Goal: Feedback & Contribution: Submit feedback/report problem

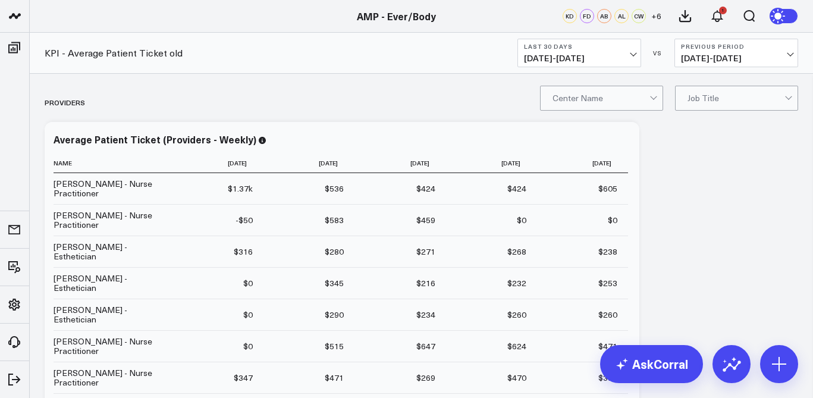
click at [610, 59] on span "[DATE] - [DATE]" at bounding box center [579, 59] width 111 height 10
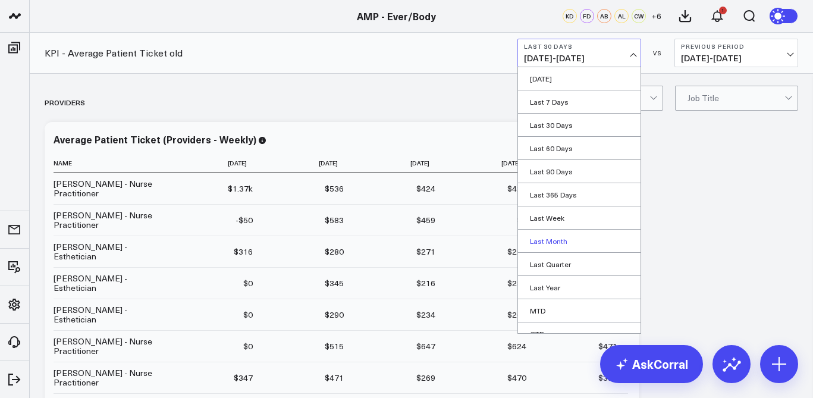
scroll to position [58, 0]
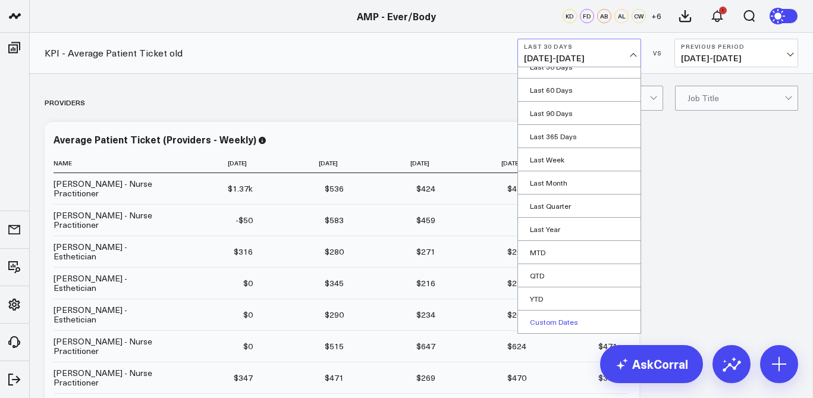
click at [554, 324] on link "Custom Dates" at bounding box center [579, 322] width 123 height 23
select select "7"
select select "2025"
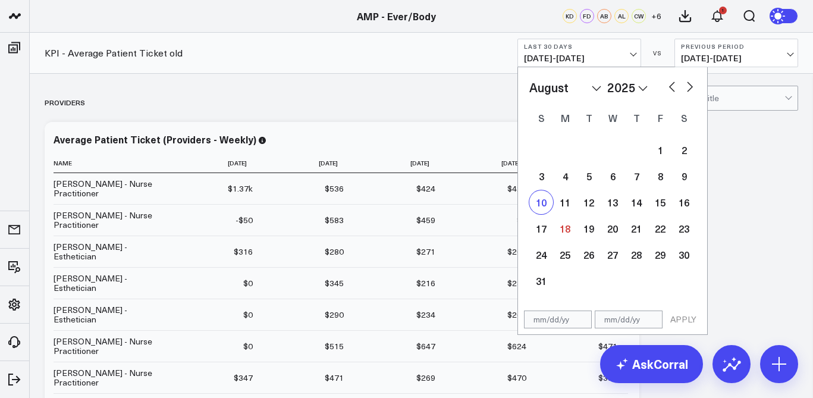
click at [543, 202] on div "10" at bounding box center [541, 202] width 24 height 24
type input "[DATE]"
select select "7"
select select "2025"
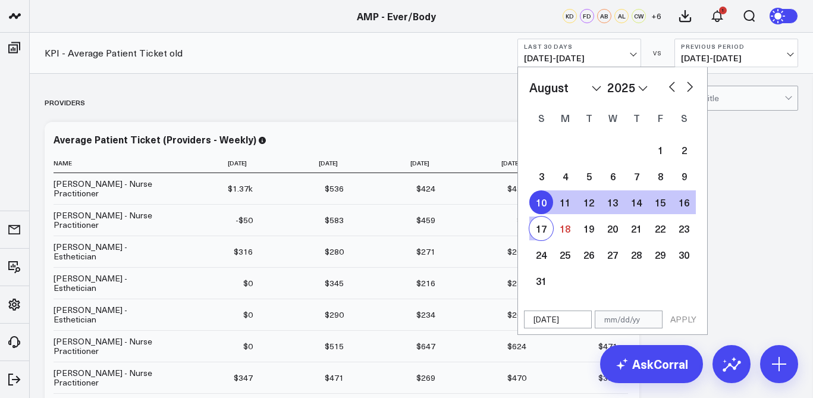
click at [543, 231] on div "17" at bounding box center [541, 229] width 24 height 24
type input "[DATE]"
select select "7"
select select "2025"
click at [727, 115] on div "Providers" at bounding box center [422, 102] width 754 height 27
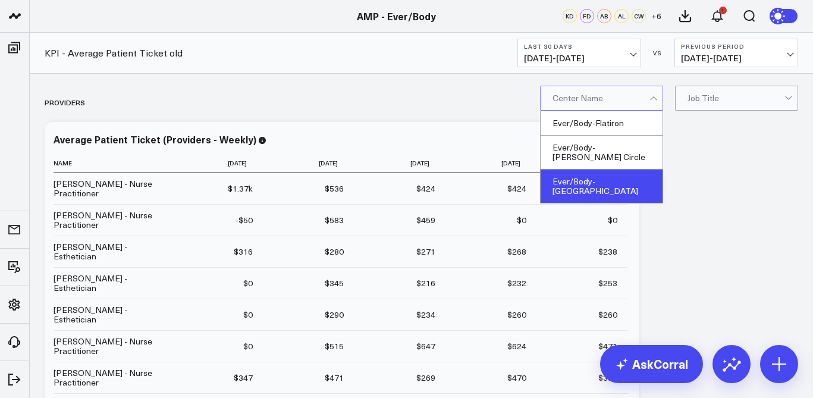
click at [624, 170] on div "Ever/Body-[GEOGRAPHIC_DATA]" at bounding box center [602, 186] width 122 height 33
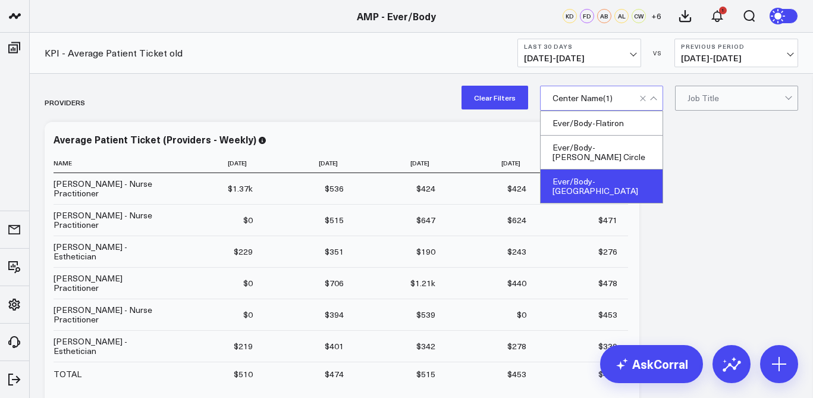
click at [596, 67] on button "Last 30 Days [DATE] - [DATE]" at bounding box center [580, 53] width 124 height 29
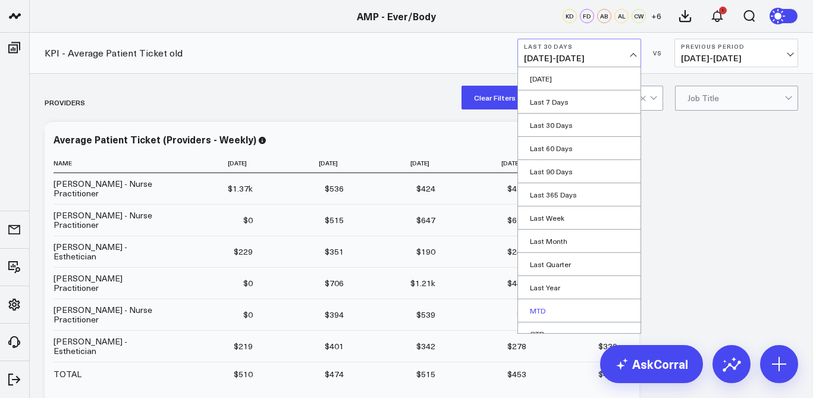
scroll to position [58, 0]
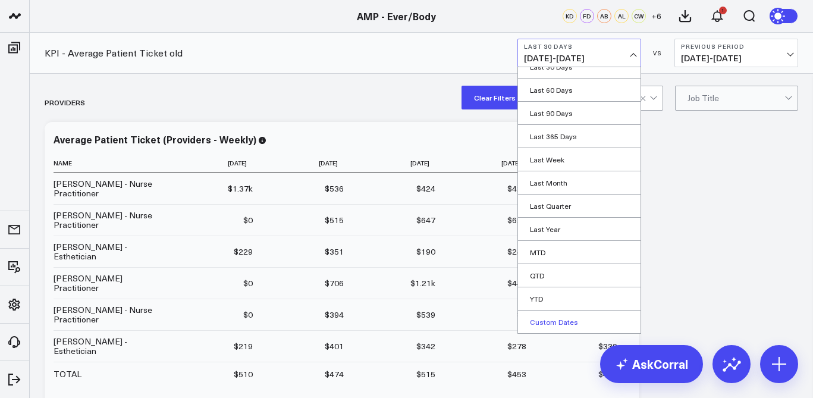
click at [553, 322] on link "Custom Dates" at bounding box center [579, 322] width 123 height 23
select select "7"
select select "2025"
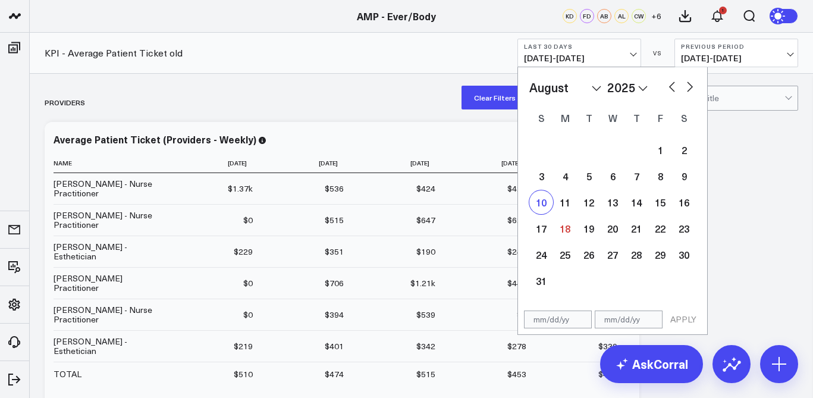
click at [540, 205] on div "10" at bounding box center [541, 202] width 24 height 24
type input "[DATE]"
select select "7"
select select "2025"
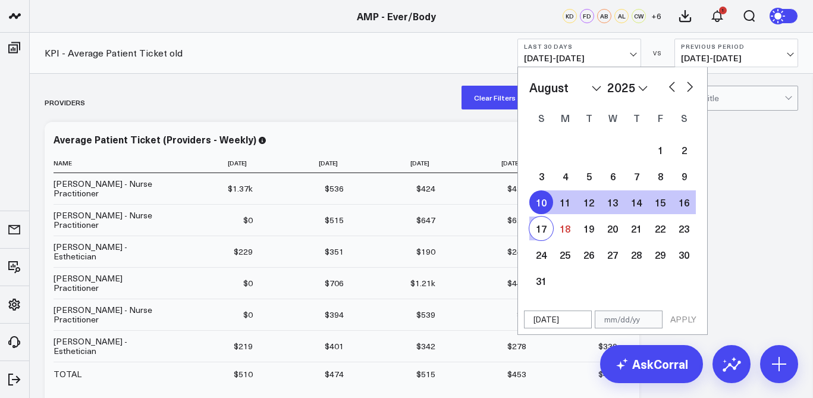
click at [542, 230] on div "17" at bounding box center [541, 229] width 24 height 24
type input "[DATE]"
select select "7"
select select "2025"
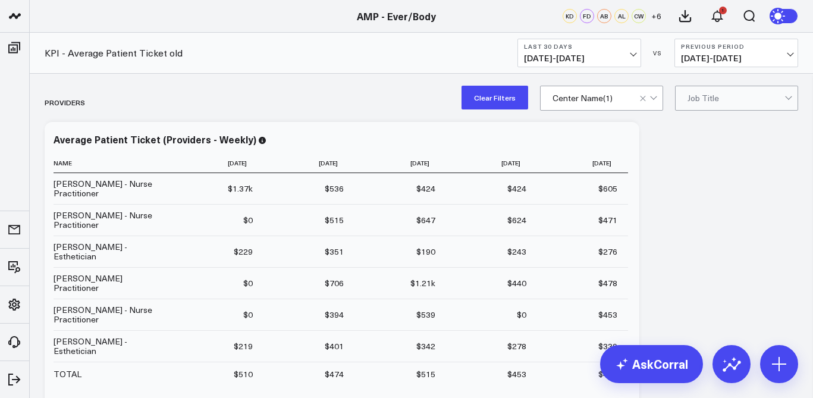
click at [618, 59] on span "[DATE] - [DATE]" at bounding box center [579, 59] width 111 height 10
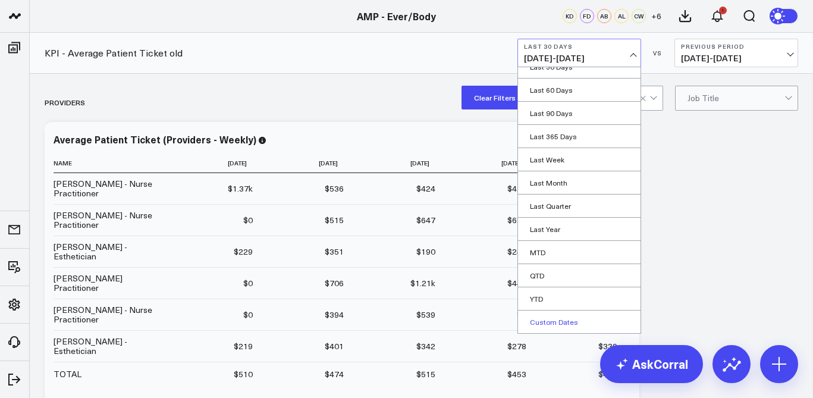
click at [603, 324] on link "Custom Dates" at bounding box center [579, 322] width 123 height 23
select select "7"
select select "2025"
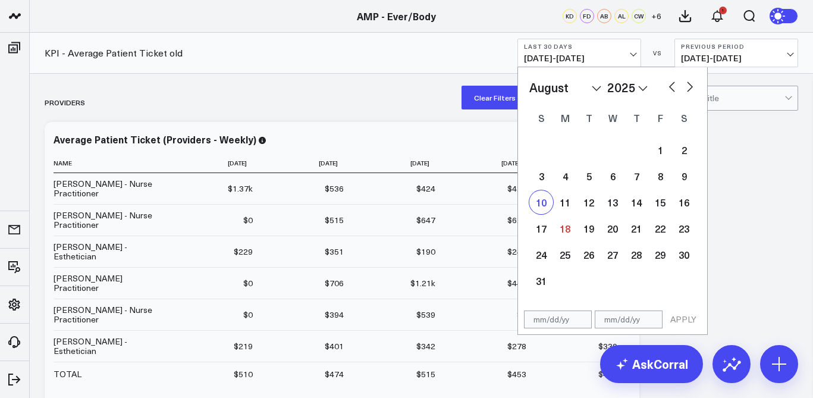
click at [542, 210] on div "10" at bounding box center [541, 202] width 24 height 24
type input "[DATE]"
select select "7"
select select "2025"
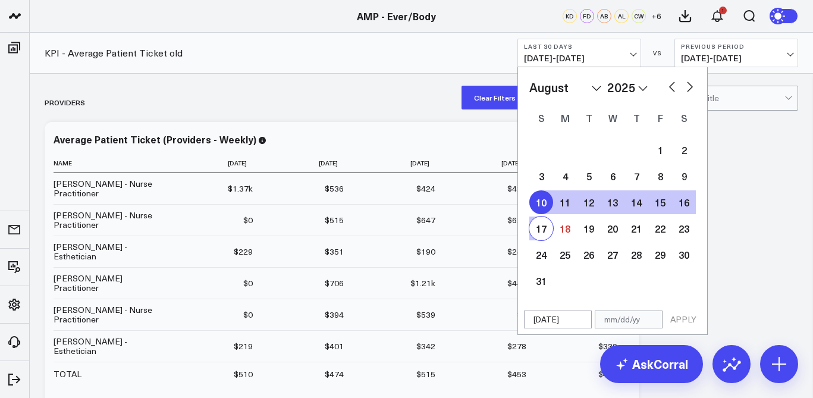
click at [542, 224] on div "17" at bounding box center [541, 229] width 24 height 24
type input "[DATE]"
select select "7"
select select "2025"
click at [684, 317] on button "APPLY" at bounding box center [684, 320] width 36 height 18
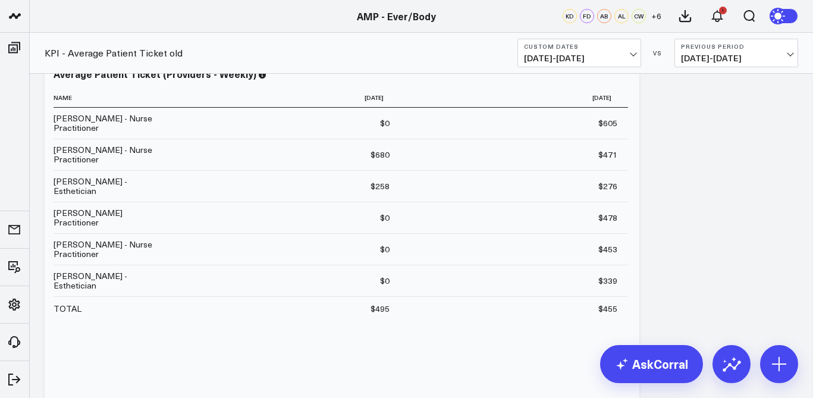
scroll to position [67, 0]
click at [723, 355] on icon at bounding box center [731, 364] width 19 height 19
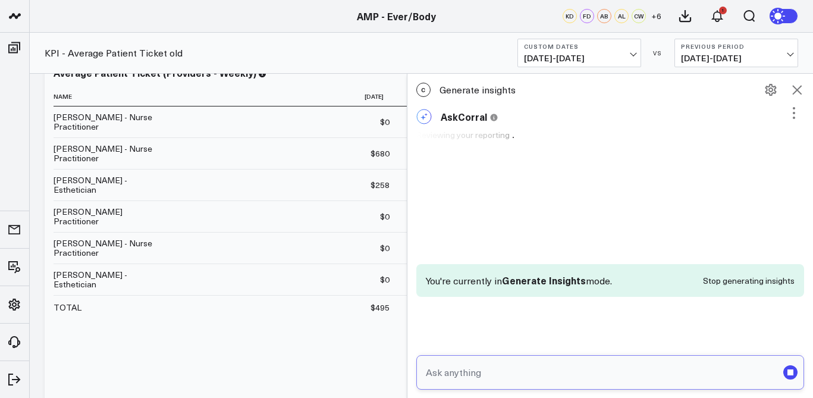
click at [584, 377] on input "text" at bounding box center [600, 372] width 355 height 21
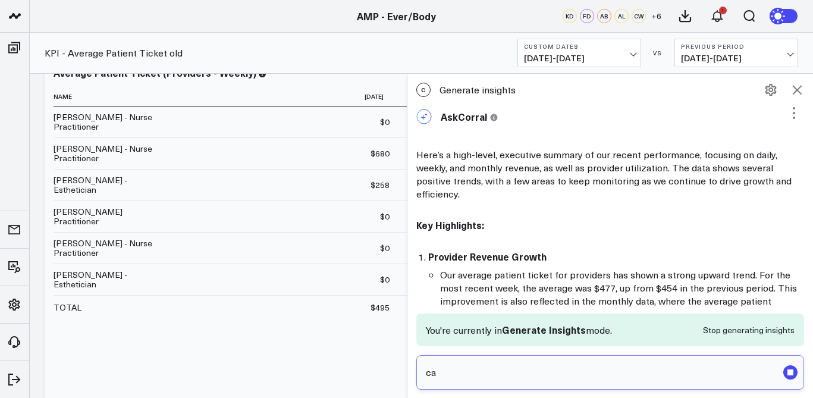
type input "c"
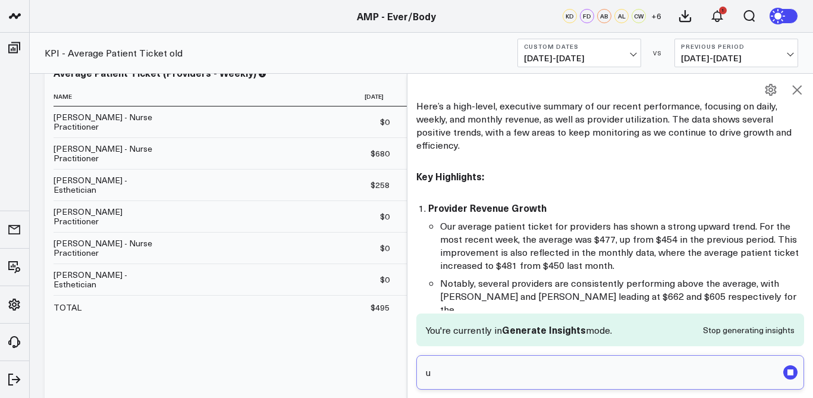
type input "up"
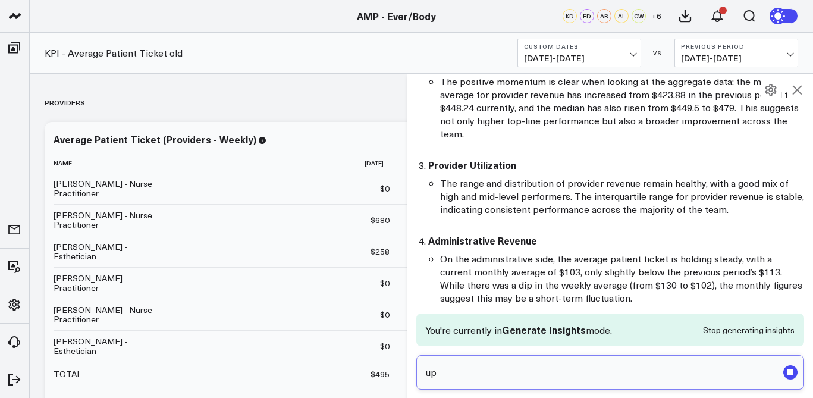
scroll to position [344, 0]
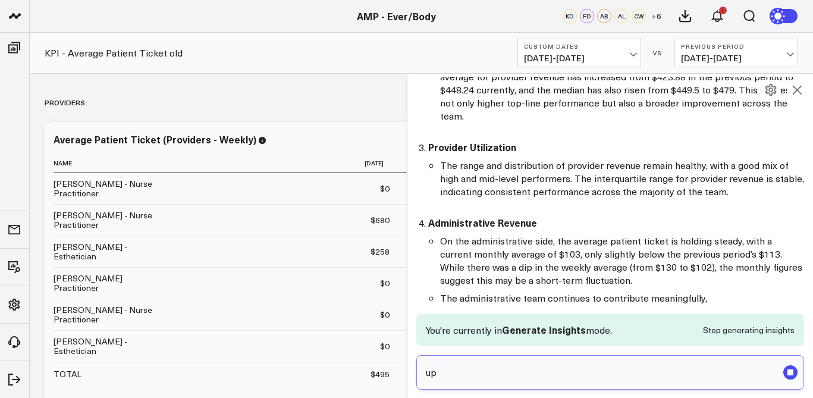
click at [440, 377] on input "up" at bounding box center [600, 372] width 355 height 21
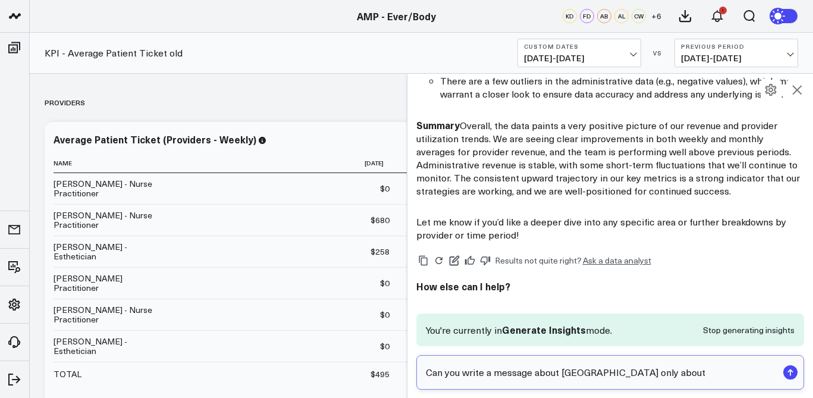
scroll to position [663, 0]
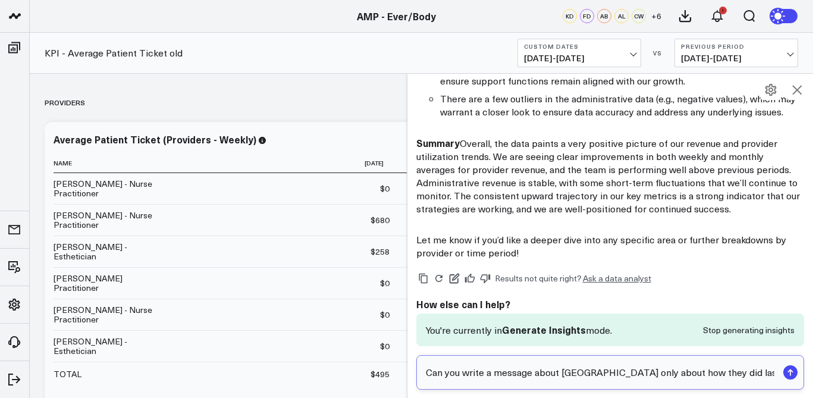
type input "Can you write a message about [GEOGRAPHIC_DATA] only about how they did last we…"
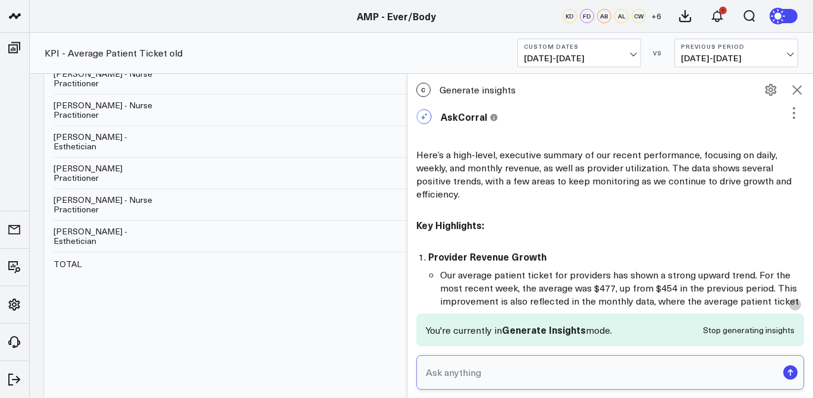
scroll to position [567, 0]
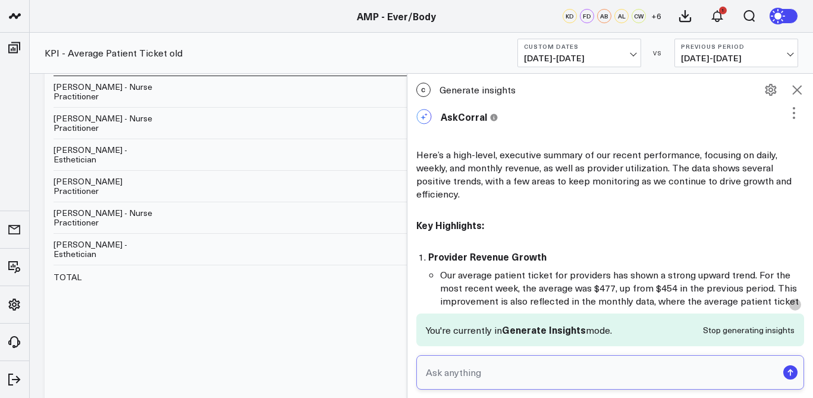
click at [469, 376] on input "text" at bounding box center [600, 372] width 355 height 21
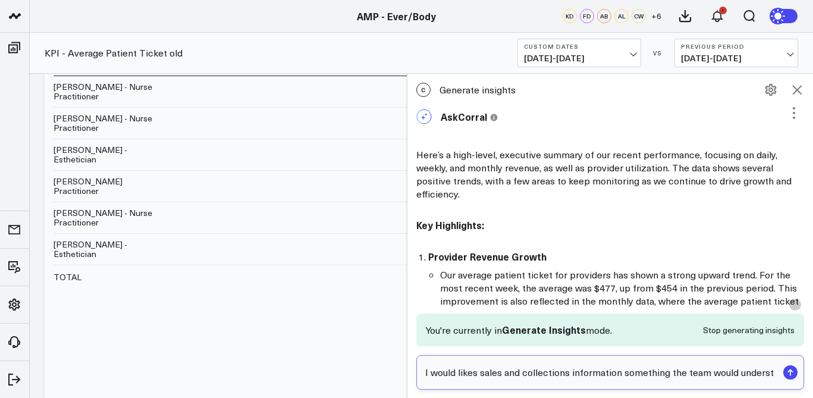
scroll to position [0, 14]
type input "I would likes sales and collections information something the team would unders…"
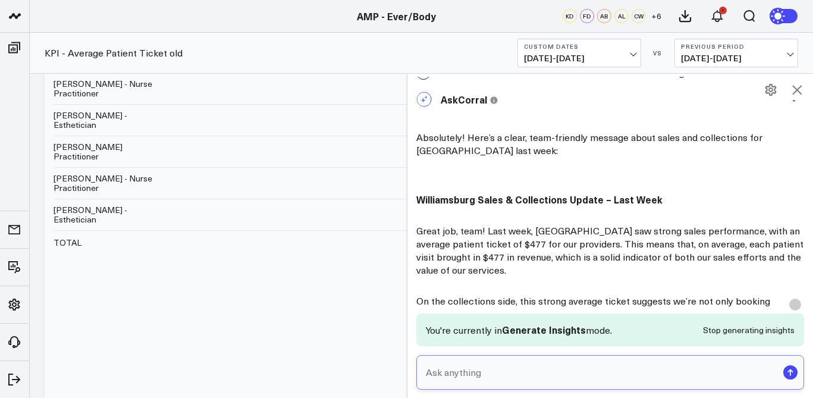
scroll to position [1162, 0]
